Goal: Information Seeking & Learning: Learn about a topic

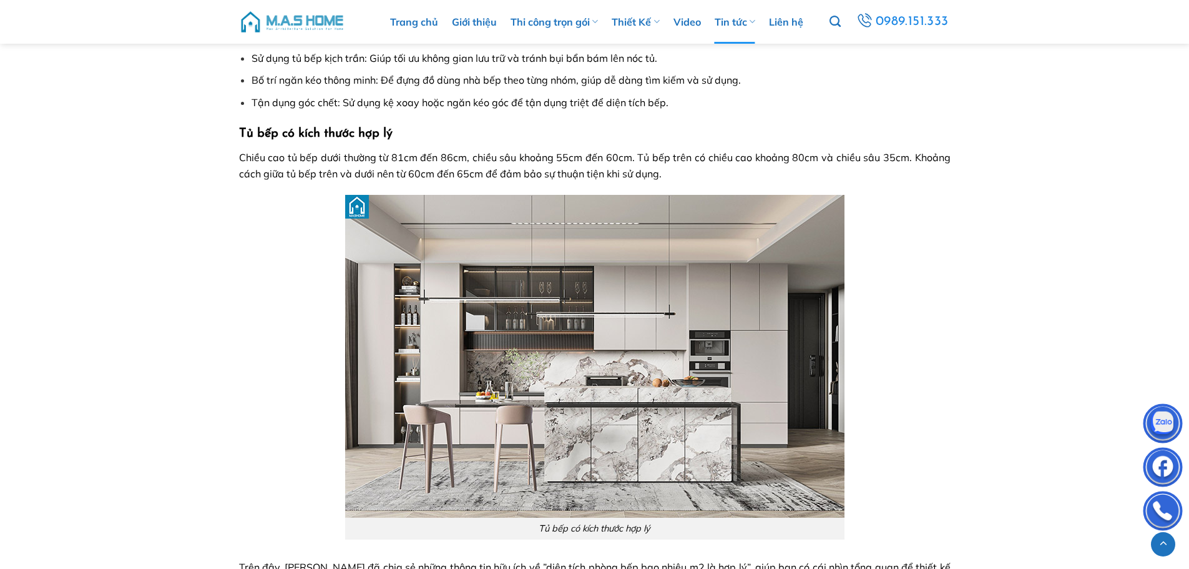
scroll to position [4207, 0]
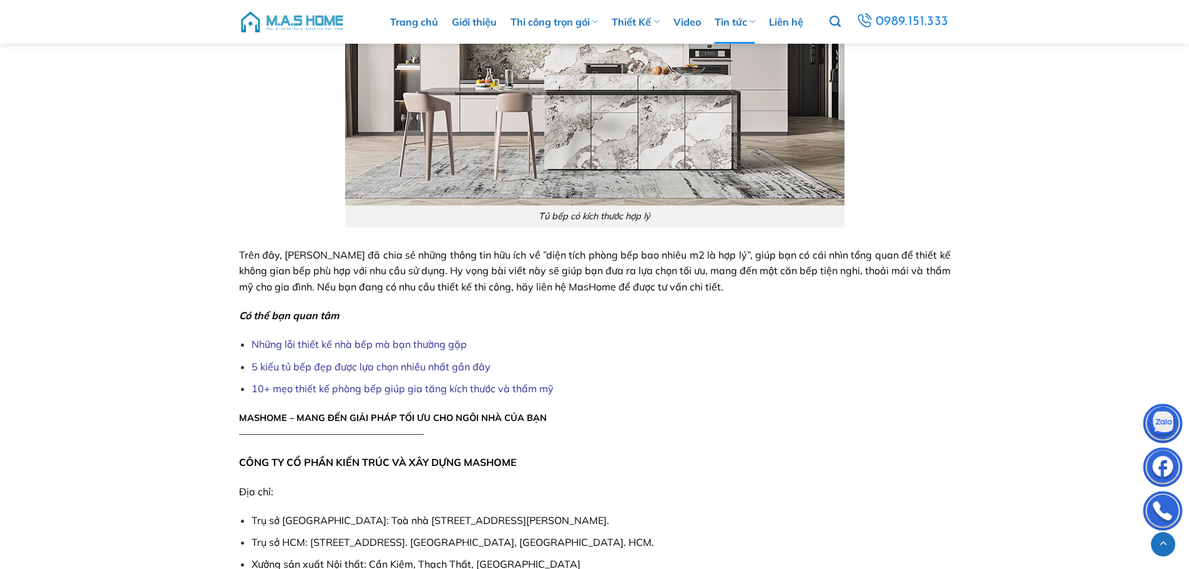
click at [376, 347] on link "Những lỗi thiết kế nhà bếp mà bạn thường gặp" at bounding box center [359, 344] width 215 height 12
click at [364, 366] on link "5 kiểu tủ bếp đẹp được lựa chọn nhiều nhất gần đây" at bounding box center [371, 366] width 239 height 12
click at [456, 393] on link "10+ mẹo thiết kế phòng bếp giúp gia tăng kích thước và thẩm mỹ" at bounding box center [403, 388] width 302 height 12
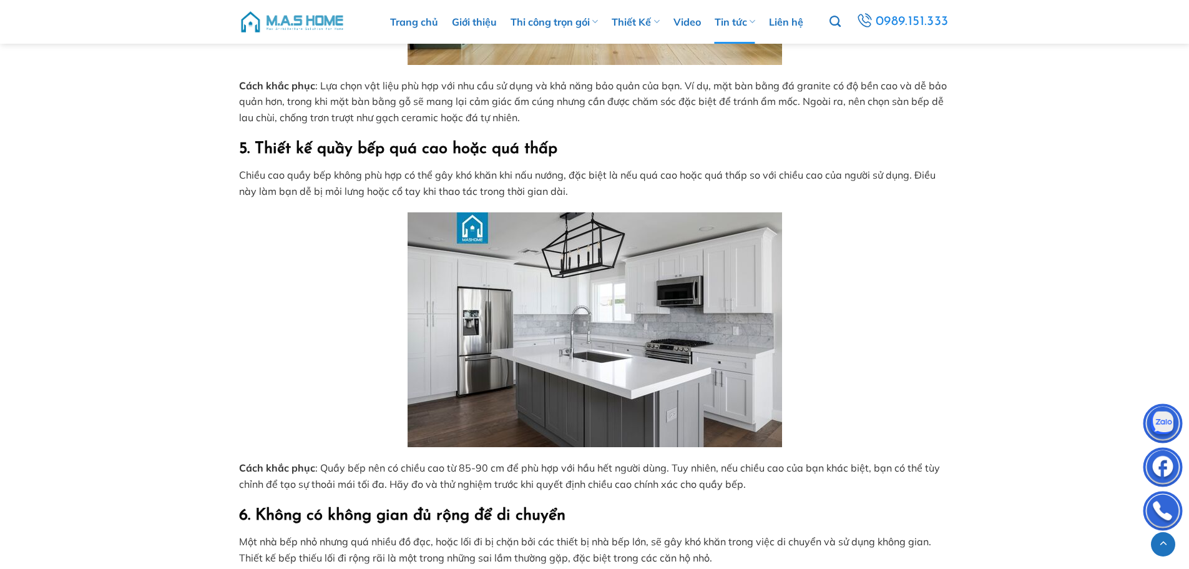
scroll to position [2185, 0]
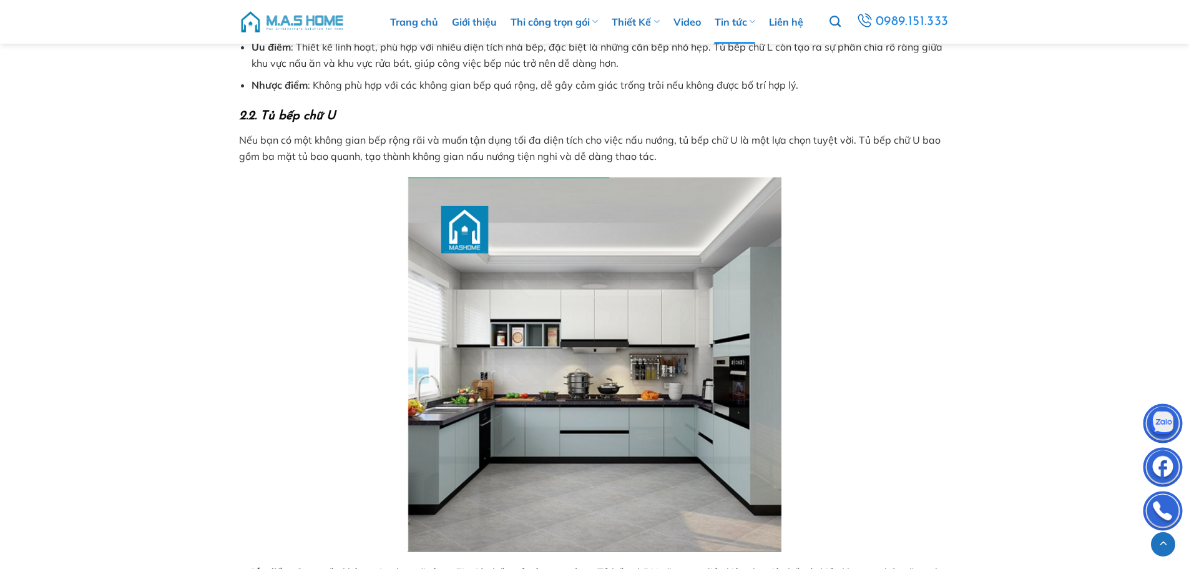
scroll to position [1124, 0]
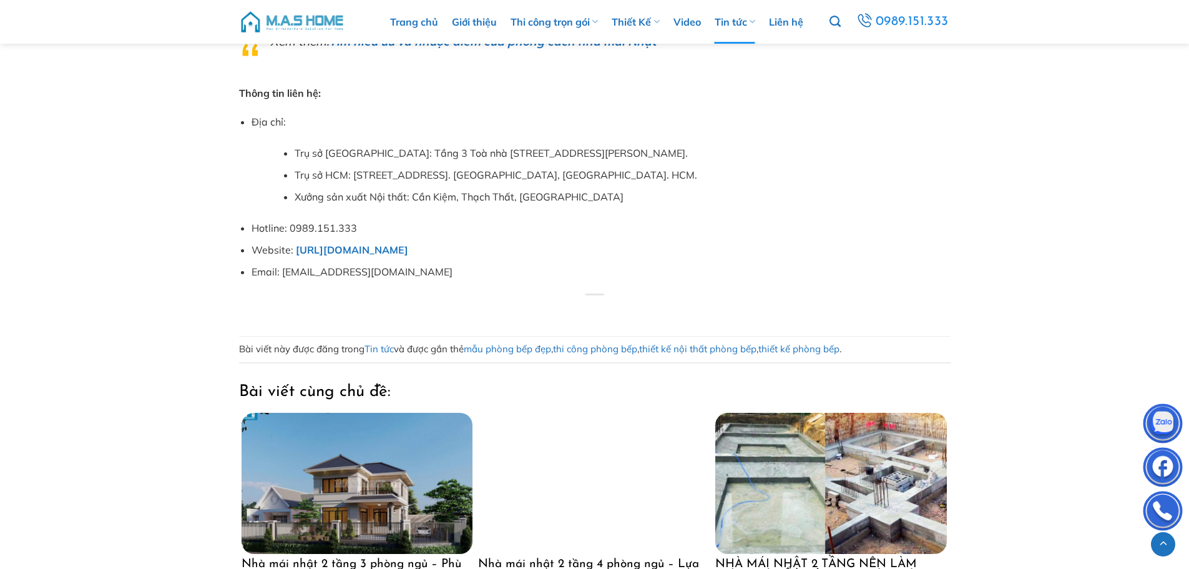
scroll to position [2684, 0]
